Goal: Information Seeking & Learning: Learn about a topic

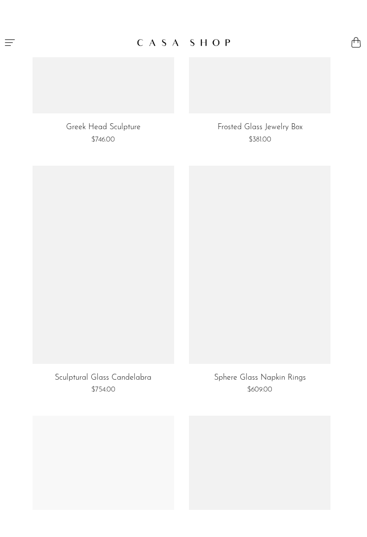
scroll to position [1880, 0]
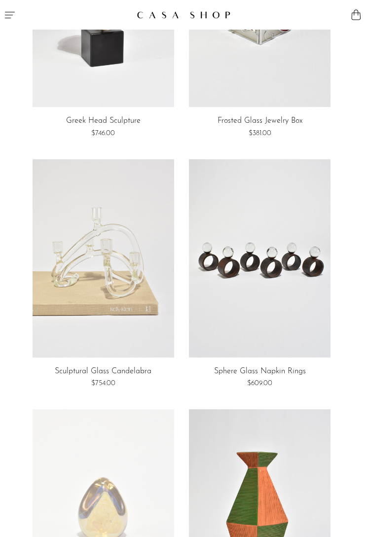
click at [14, 18] on icon "Menu" at bounding box center [10, 15] width 12 height 12
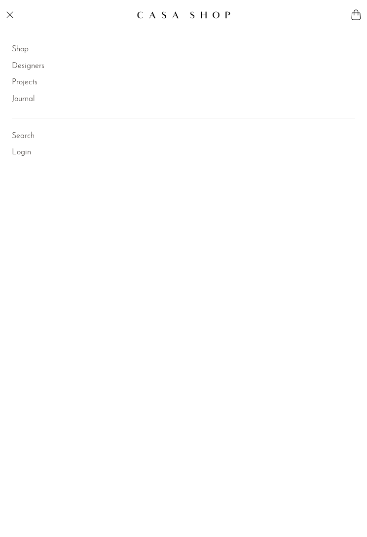
click at [29, 47] on link "Shop" at bounding box center [20, 49] width 17 height 13
click at [40, 81] on link "Jewelry" at bounding box center [36, 80] width 24 height 13
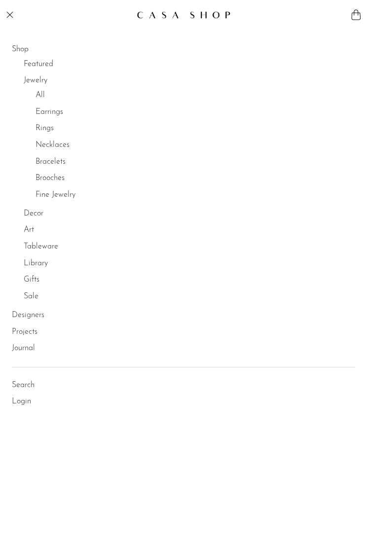
click at [58, 162] on link "Bracelets" at bounding box center [51, 162] width 30 height 13
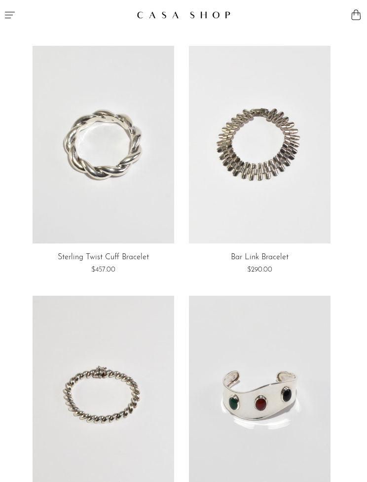
scroll to position [476, 0]
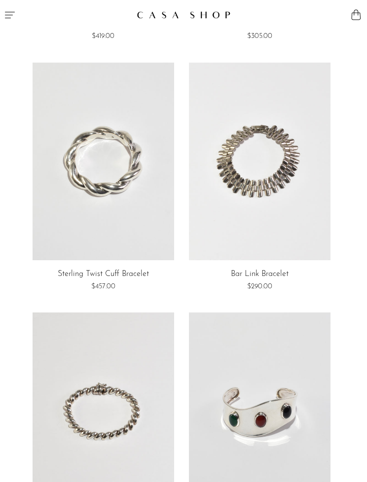
click at [112, 176] on link at bounding box center [104, 162] width 142 height 198
click at [121, 414] on link at bounding box center [104, 412] width 142 height 198
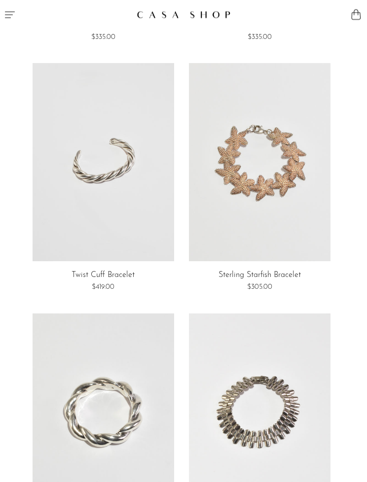
scroll to position [208, 0]
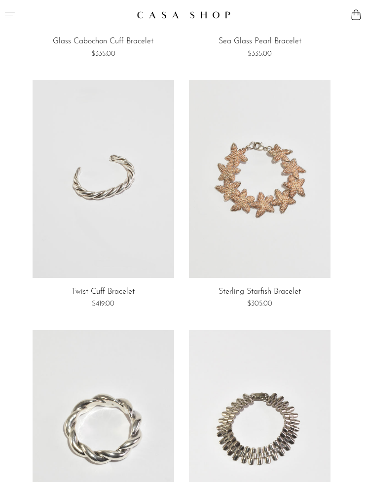
click at [117, 235] on link at bounding box center [104, 179] width 142 height 198
click at [18, 25] on button "Menu" at bounding box center [91, 15] width 183 height 30
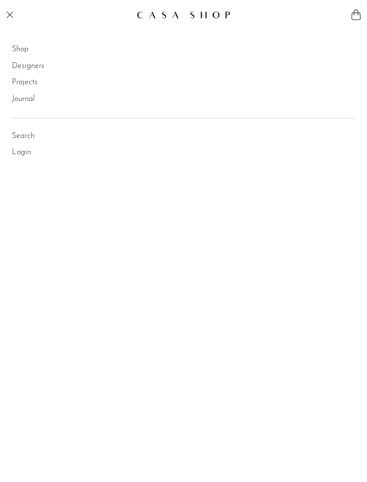
click at [36, 51] on li "Shop Featured New Arrivals Bestsellers Coming Soon Jewelry Jewelry All Earrings…" at bounding box center [183, 49] width 343 height 17
click at [22, 50] on link "Shop" at bounding box center [20, 49] width 17 height 13
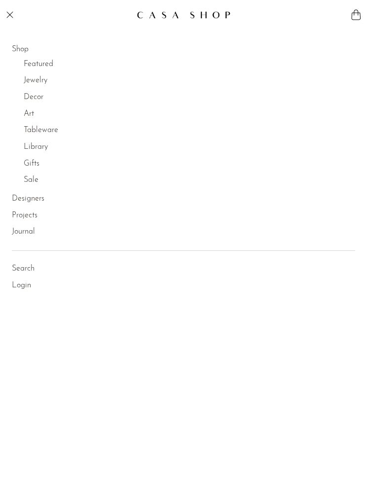
click at [42, 82] on link "Jewelry" at bounding box center [36, 80] width 24 height 13
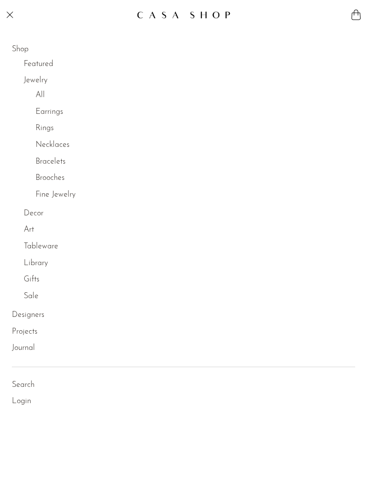
click at [47, 131] on link "Rings" at bounding box center [45, 128] width 18 height 13
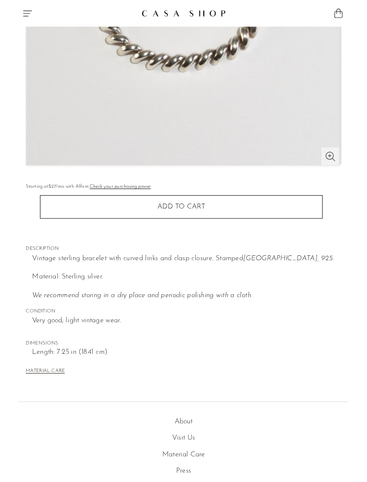
scroll to position [255, 0]
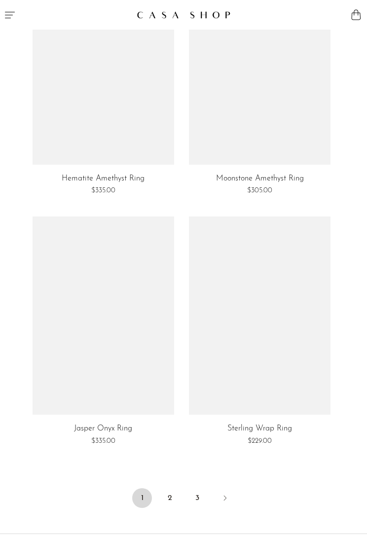
scroll to position [4076, 0]
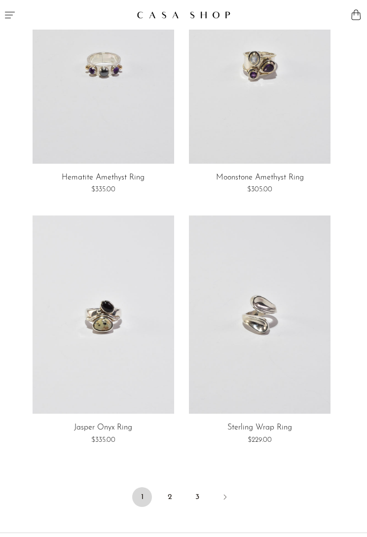
click at [173, 482] on link "2" at bounding box center [170, 497] width 20 height 20
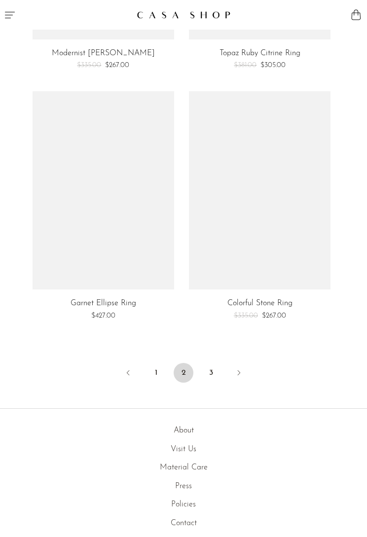
scroll to position [4228, 0]
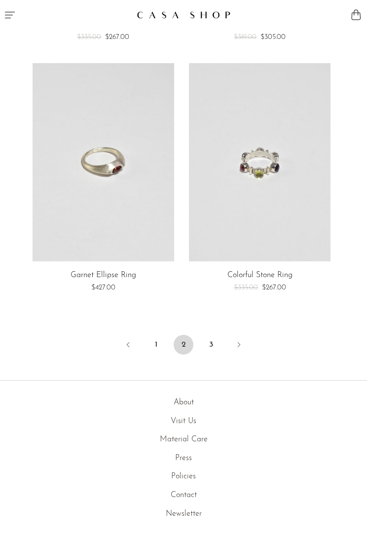
click at [217, 339] on link "3" at bounding box center [211, 345] width 20 height 20
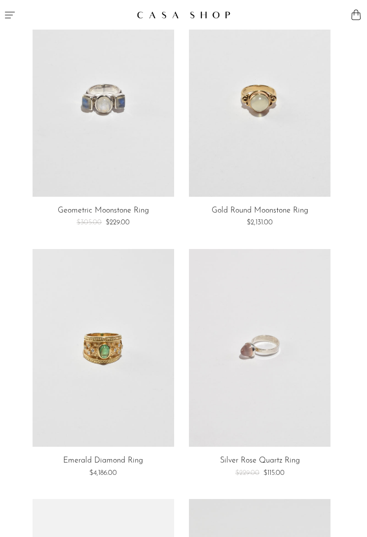
scroll to position [295, 0]
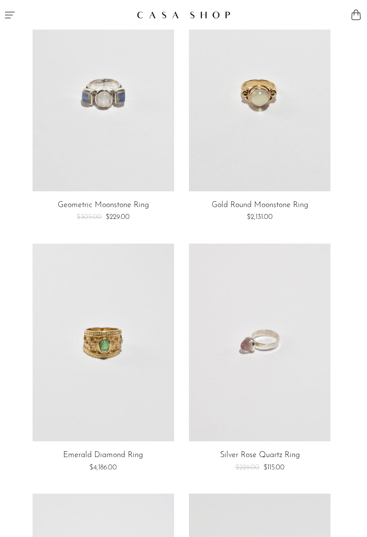
click at [276, 387] on link at bounding box center [260, 343] width 142 height 198
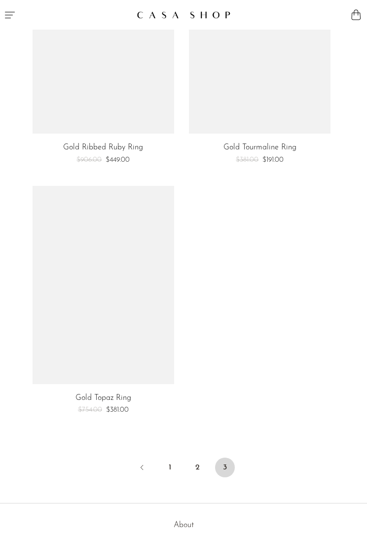
scroll to position [3356, 0]
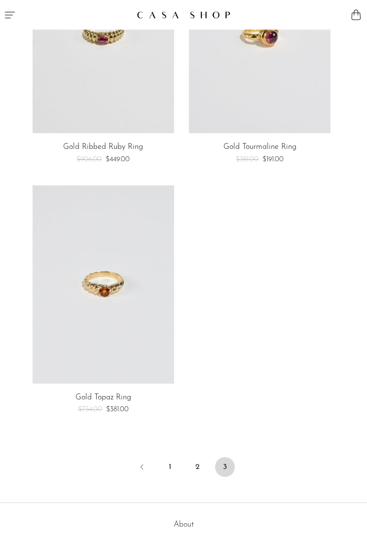
click at [173, 463] on link "1" at bounding box center [170, 467] width 20 height 20
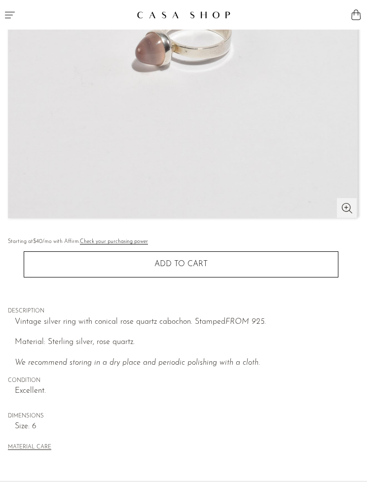
scroll to position [205, 0]
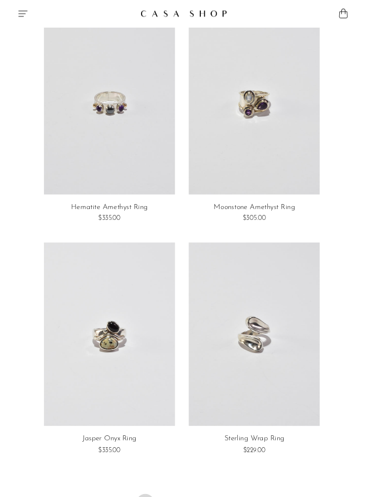
scroll to position [4030, 0]
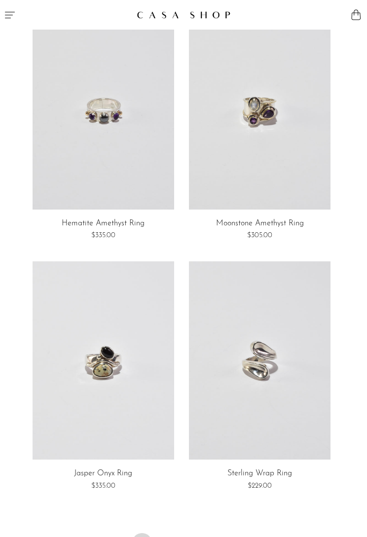
click at [103, 383] on link at bounding box center [104, 360] width 142 height 198
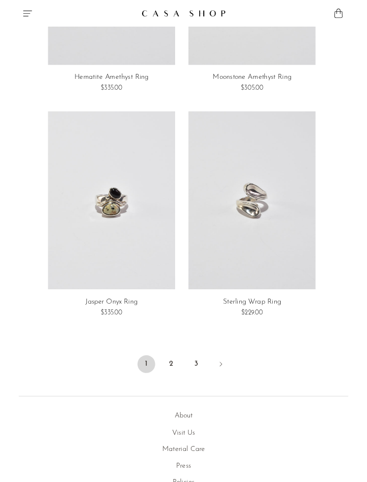
scroll to position [4168, 0]
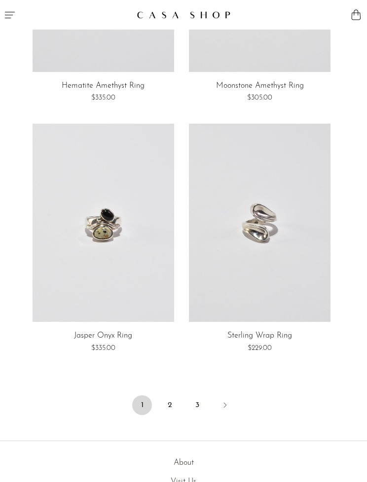
click at [173, 401] on link "2" at bounding box center [170, 406] width 20 height 20
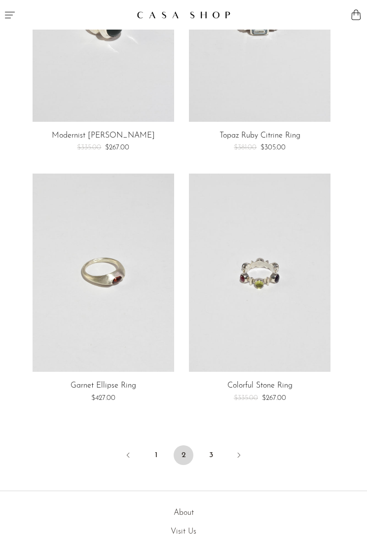
scroll to position [4130, 0]
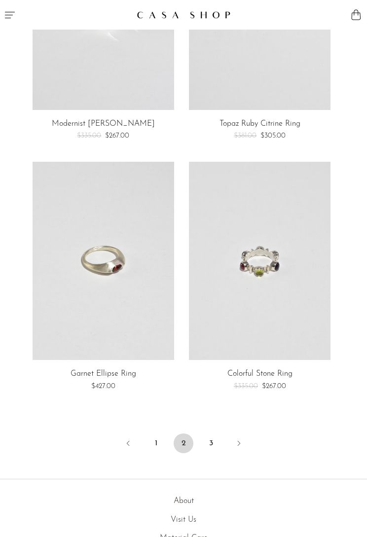
click at [219, 434] on link "3" at bounding box center [211, 443] width 20 height 20
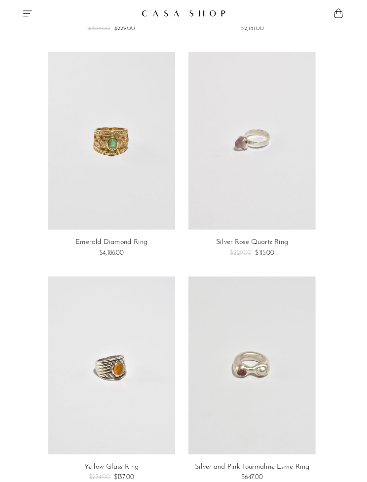
scroll to position [460, 0]
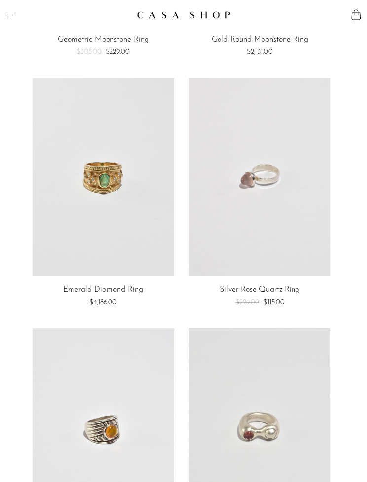
click at [271, 235] on link at bounding box center [260, 177] width 142 height 198
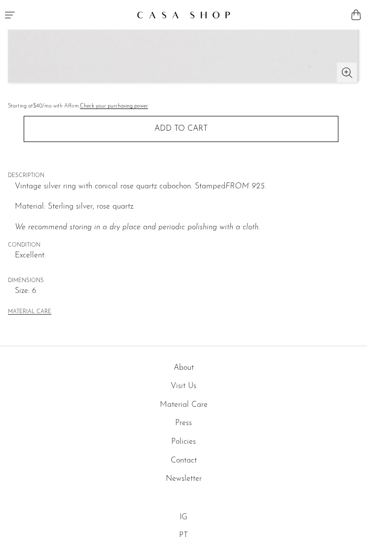
scroll to position [359, 0]
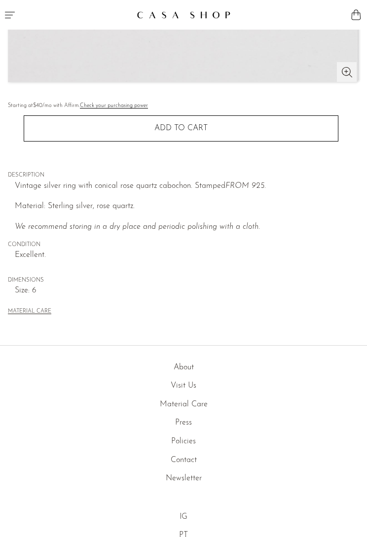
click at [187, 365] on link "About" at bounding box center [184, 367] width 20 height 8
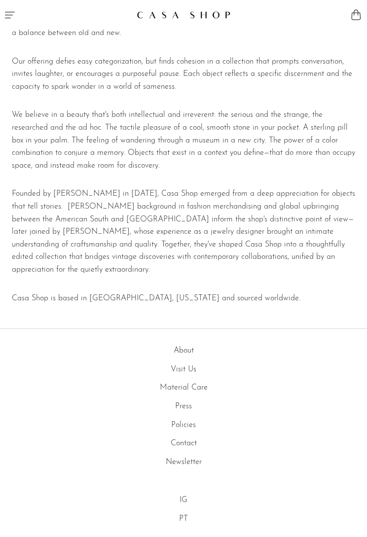
scroll to position [301, 0]
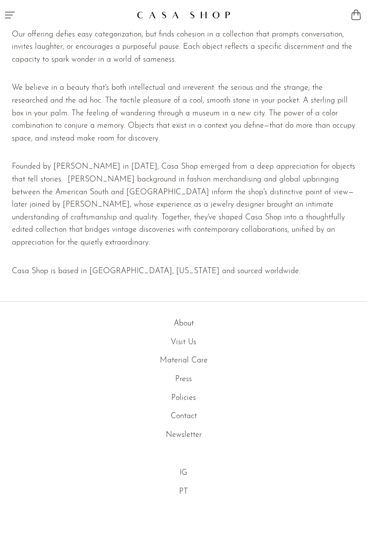
click at [193, 394] on link "Policies" at bounding box center [183, 398] width 25 height 8
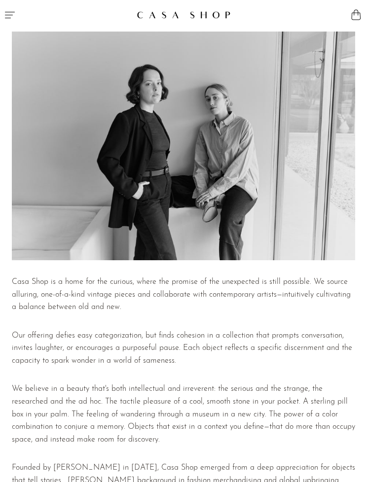
scroll to position [309, 0]
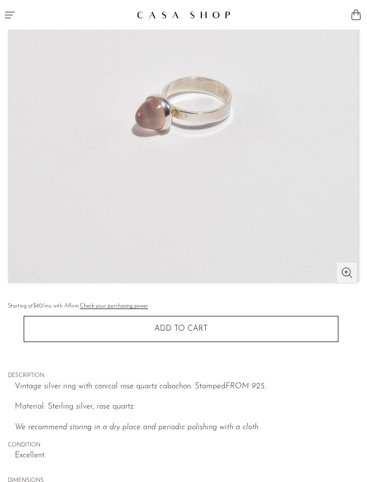
scroll to position [157, 0]
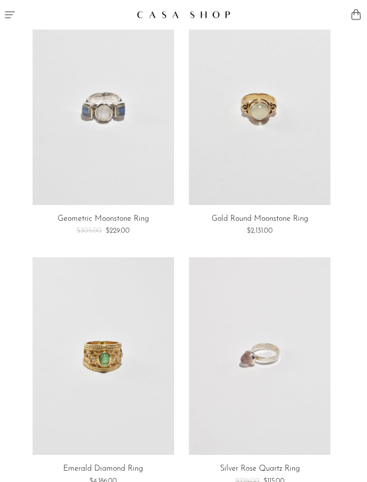
scroll to position [251, 0]
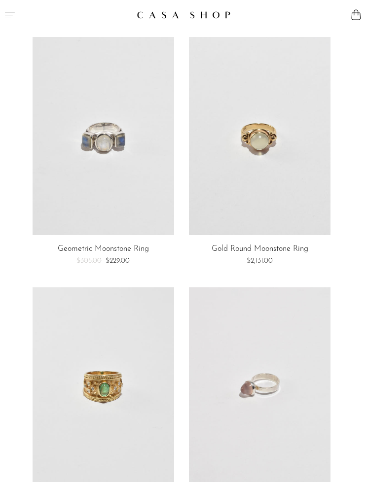
click at [17, 21] on button "Menu" at bounding box center [91, 15] width 183 height 30
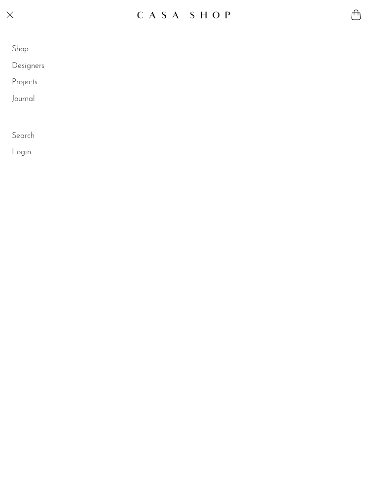
click at [28, 51] on link "Shop" at bounding box center [20, 49] width 17 height 13
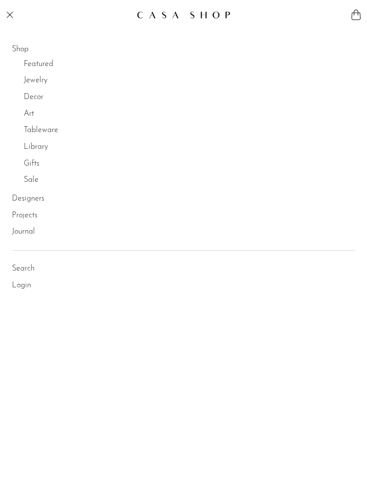
click at [45, 86] on link "Jewelry" at bounding box center [36, 80] width 24 height 13
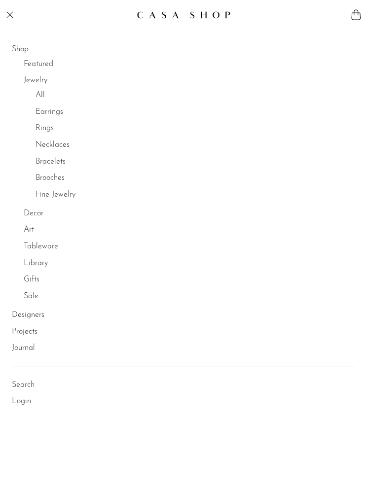
click at [62, 143] on link "Necklaces" at bounding box center [53, 145] width 34 height 13
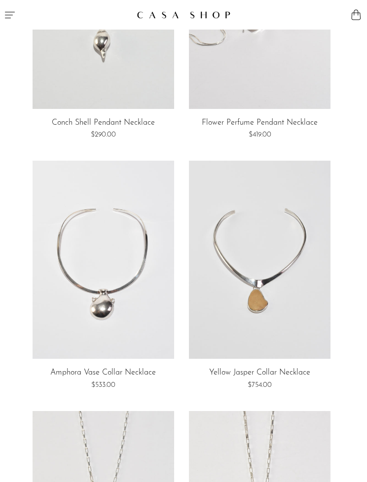
scroll to position [2385, 0]
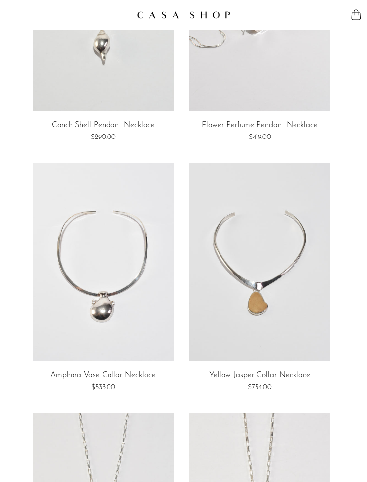
click at [16, 22] on button "Menu" at bounding box center [91, 15] width 183 height 30
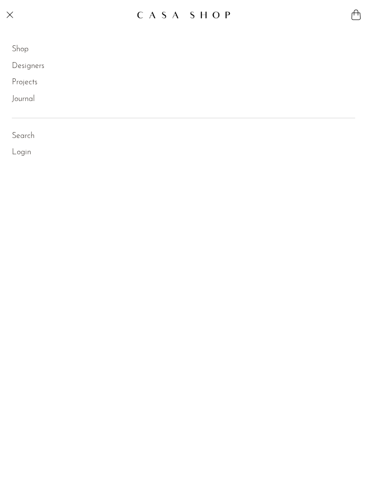
click at [27, 51] on link "Shop" at bounding box center [20, 49] width 17 height 13
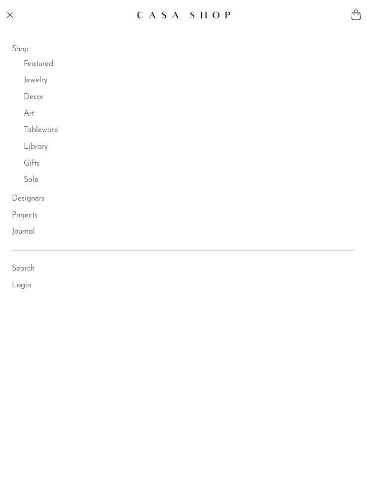
click at [46, 76] on link "Jewelry" at bounding box center [36, 80] width 24 height 13
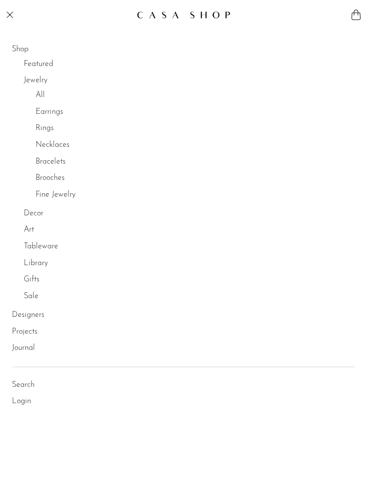
click at [51, 131] on link "Rings" at bounding box center [45, 128] width 18 height 13
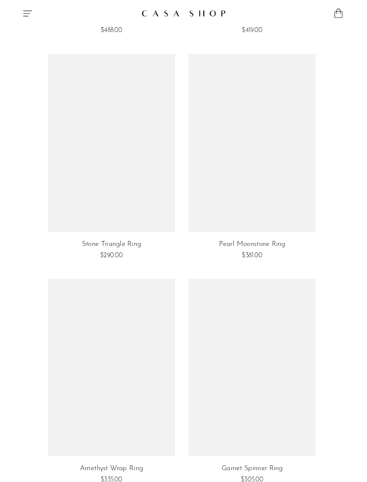
scroll to position [976, 0]
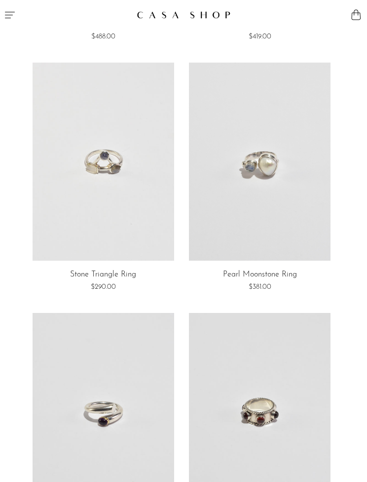
click at [266, 204] on link at bounding box center [260, 162] width 142 height 198
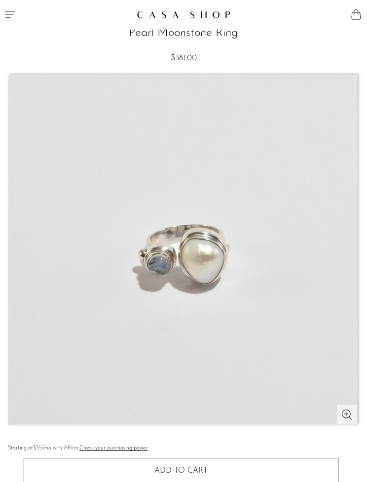
scroll to position [9, 0]
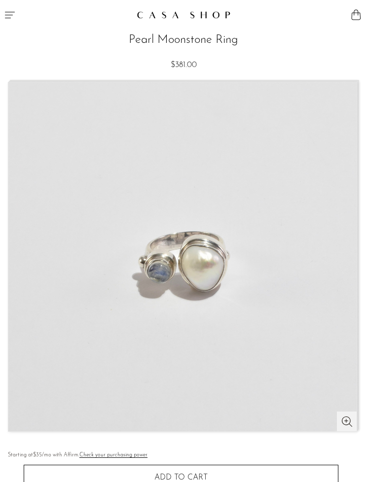
click at [349, 425] on img at bounding box center [182, 256] width 348 height 349
